Goal: Transaction & Acquisition: Purchase product/service

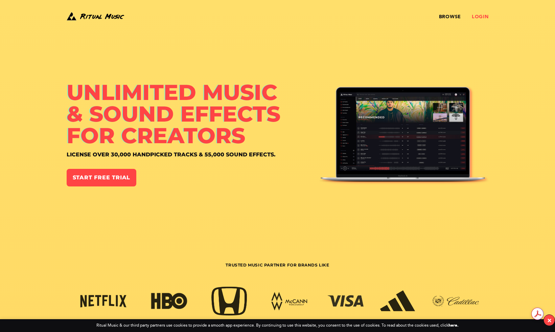
click at [479, 17] on link "Login" at bounding box center [479, 16] width 17 height 5
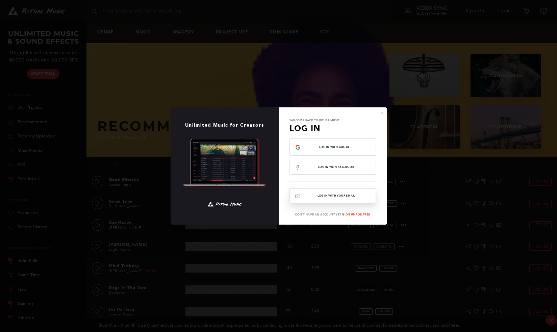
click at [322, 195] on button "Log In with your email" at bounding box center [333, 196] width 87 height 15
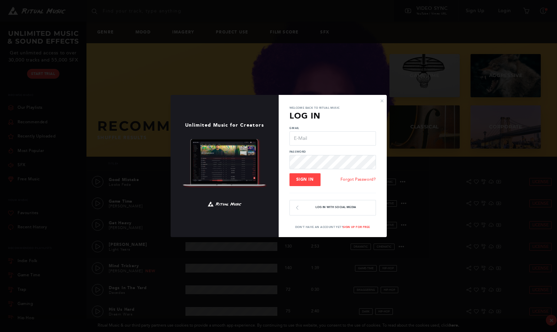
type input "KLChirico@gmail.com"
click at [306, 181] on span "Sign In" at bounding box center [305, 179] width 18 height 5
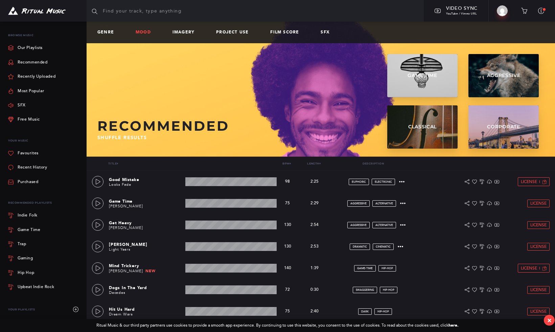
click at [144, 31] on link "Mood" at bounding box center [146, 32] width 21 height 5
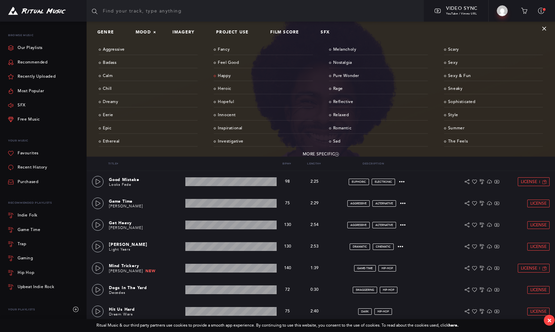
click at [224, 76] on link "Happy" at bounding box center [263, 76] width 99 height 10
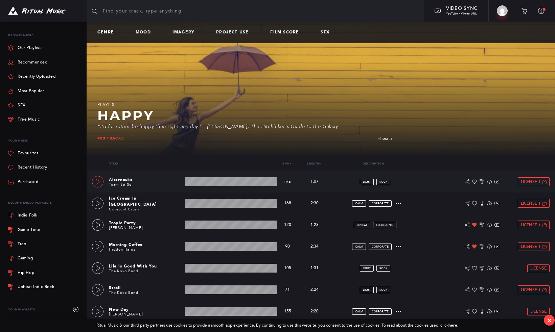
click at [97, 180] on icon at bounding box center [98, 181] width 5 height 5
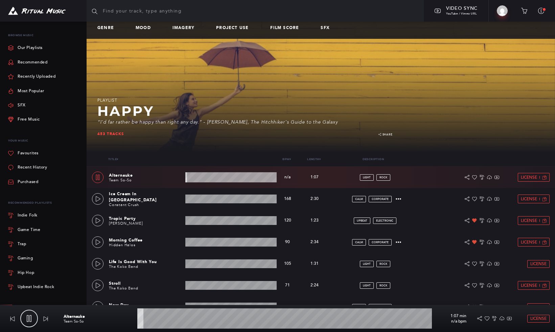
scroll to position [14, 0]
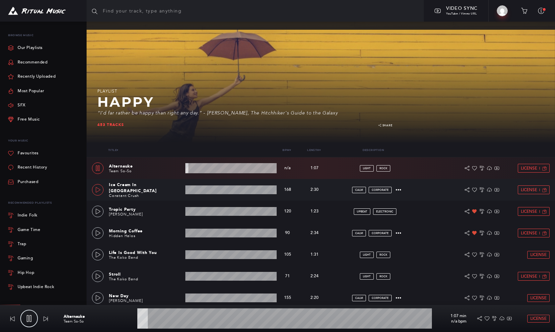
click at [97, 188] on icon at bounding box center [97, 189] width 5 height 5
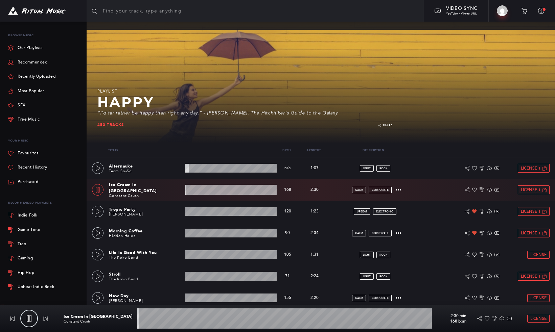
click at [207, 189] on wave at bounding box center [231, 190] width 92 height 10
click at [95, 166] on div at bounding box center [98, 168] width 6 height 5
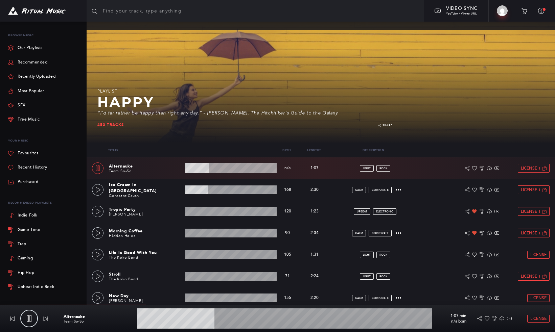
click at [429, 169] on div "License" at bounding box center [485, 168] width 127 height 9
click at [488, 167] on icon at bounding box center [489, 168] width 5 height 5
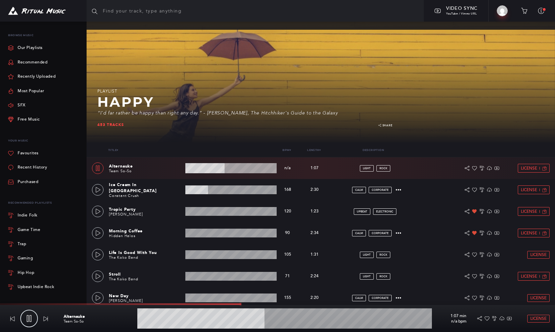
click at [28, 315] on icon at bounding box center [29, 318] width 7 height 7
click at [98, 212] on icon at bounding box center [97, 211] width 5 height 5
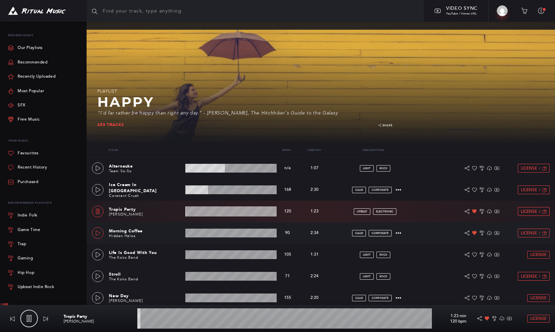
click at [96, 233] on icon at bounding box center [98, 233] width 5 height 5
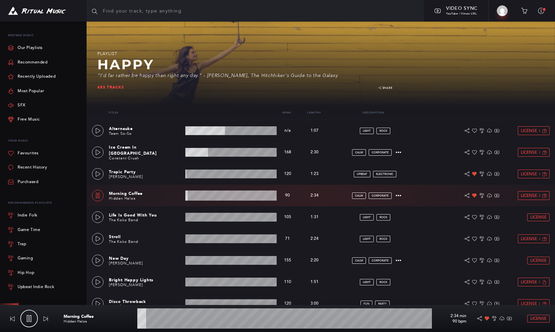
scroll to position [50, 0]
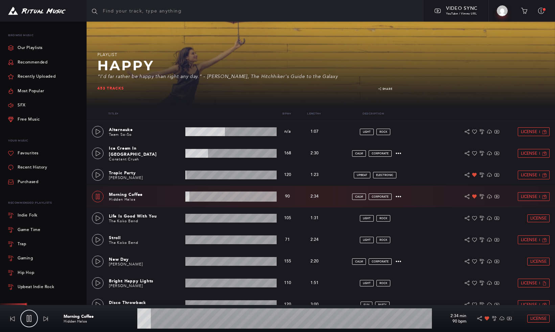
click at [203, 198] on wave at bounding box center [231, 197] width 92 height 10
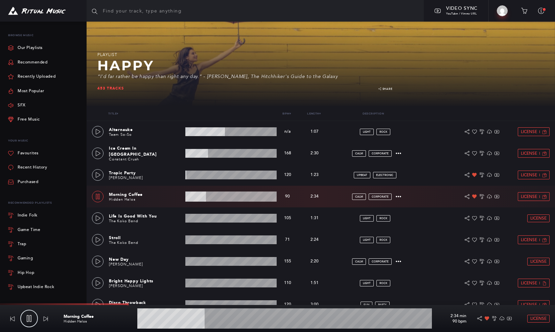
click at [96, 195] on icon at bounding box center [98, 196] width 4 height 5
type input "23.13"
click at [489, 197] on icon at bounding box center [489, 197] width 5 height 4
